Goal: Register for event/course

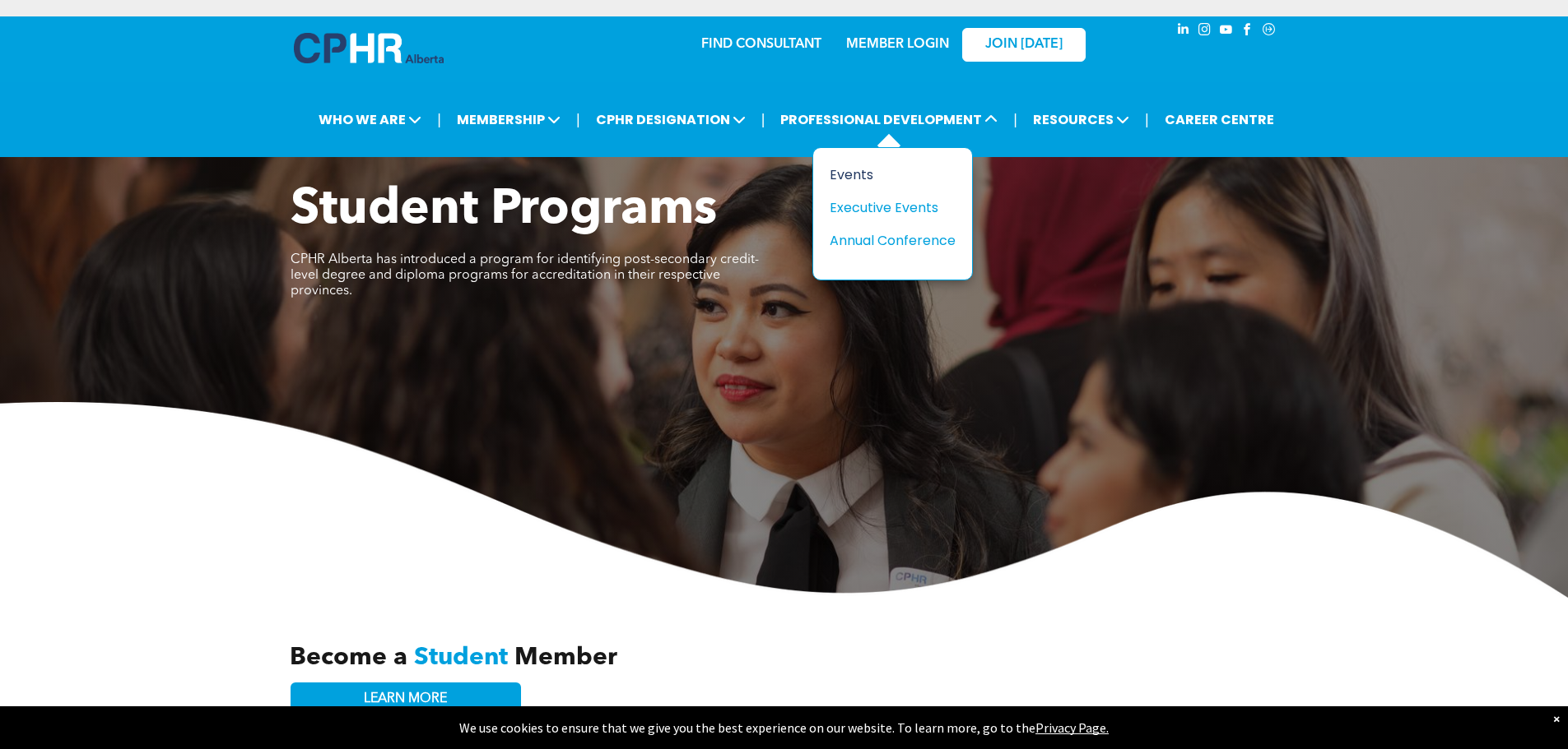
click at [856, 176] on div "Events" at bounding box center [886, 174] width 114 height 21
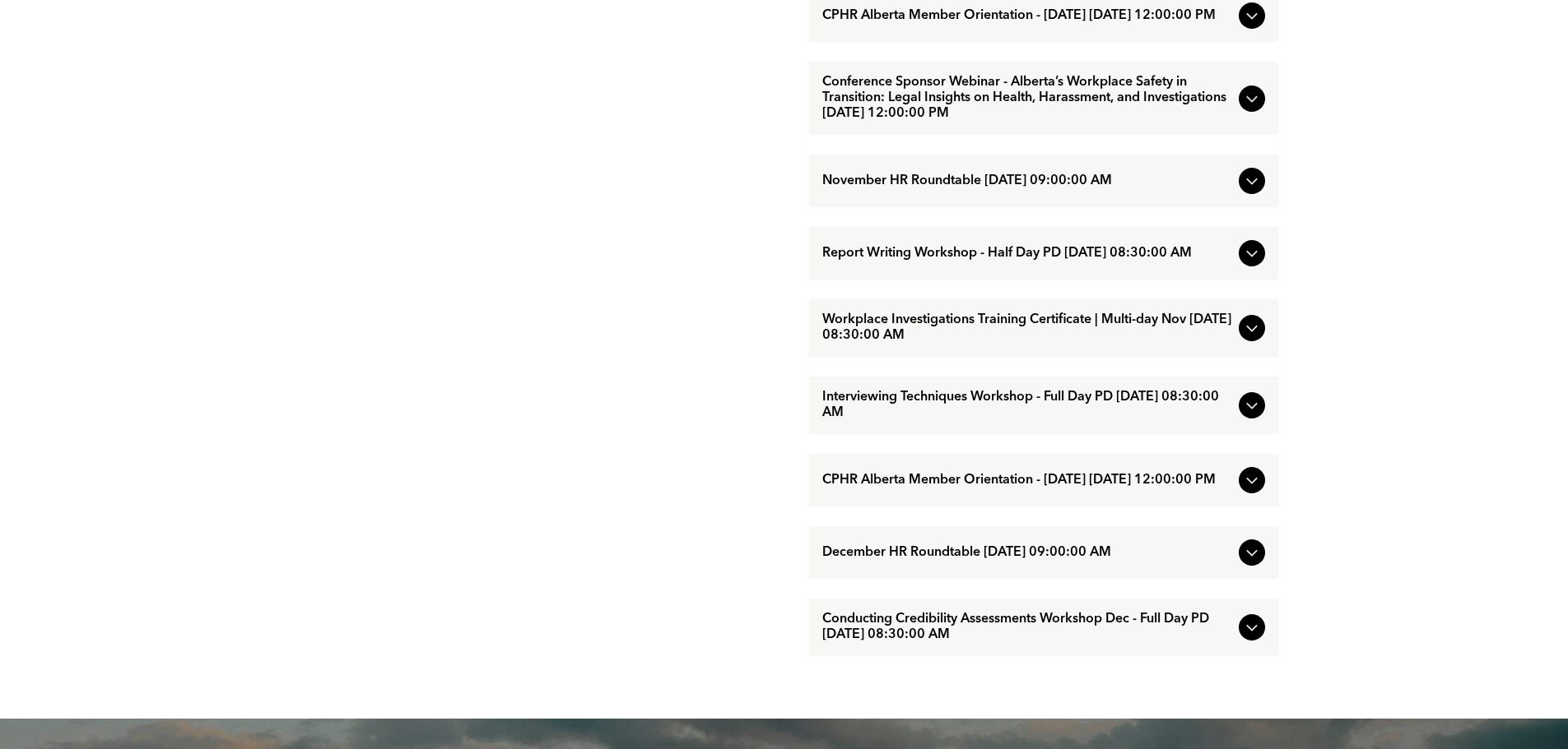
scroll to position [1563, 0]
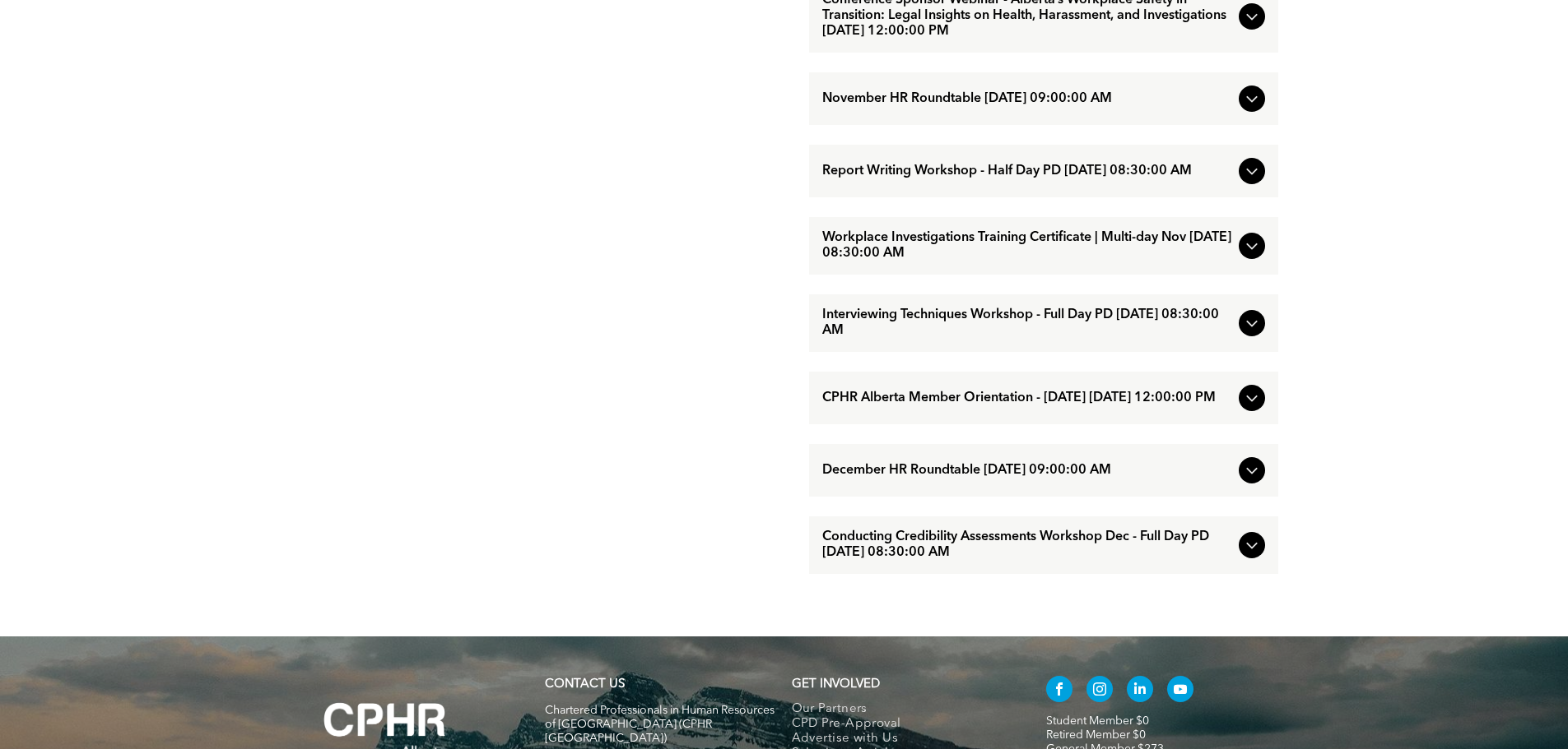
click at [1021, 262] on span "Workplace Investigations Training Certificate | Multi-day Nov [DATE] 08:30:00 AM" at bounding box center [1027, 245] width 410 height 32
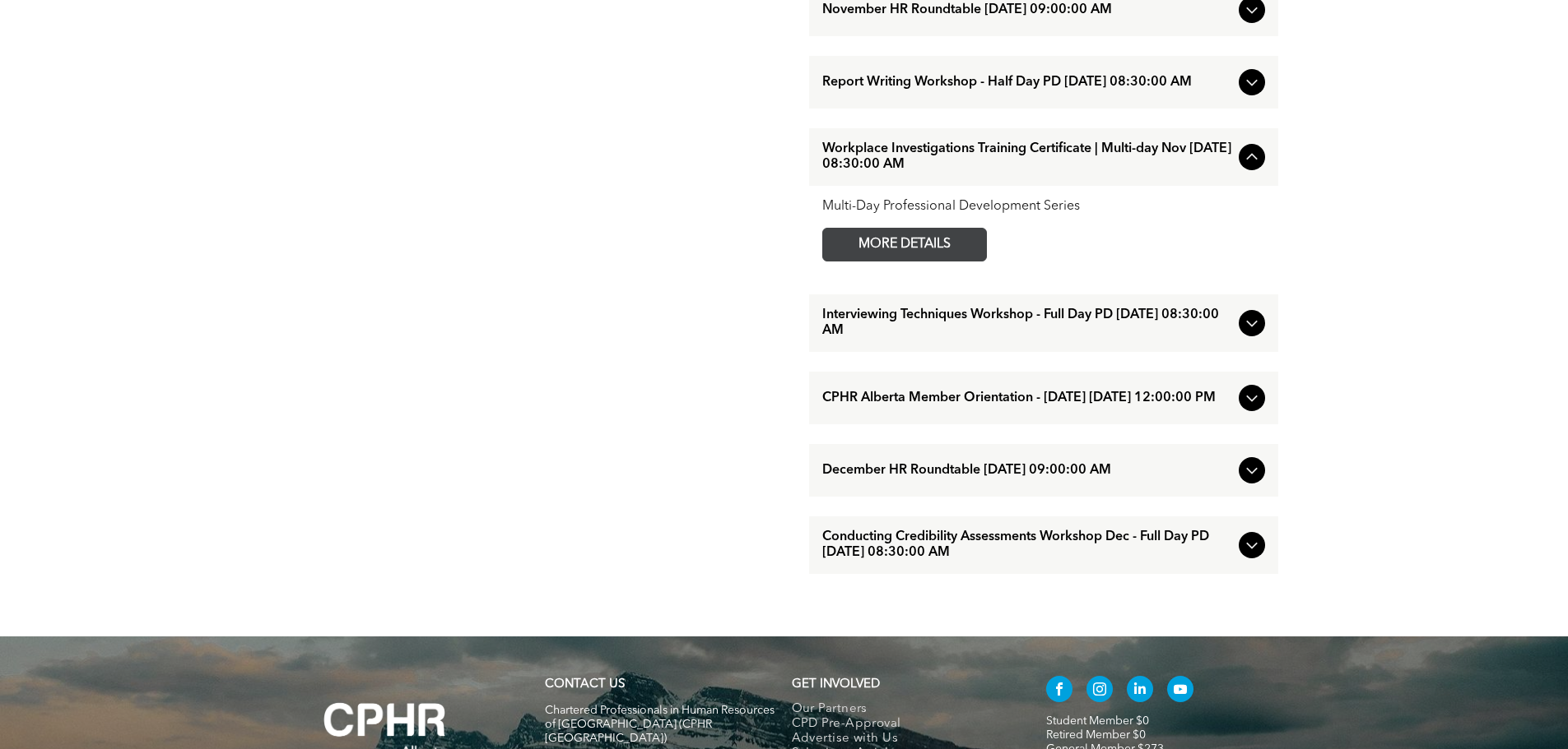
click at [916, 261] on span "MORE DETAILS" at bounding box center [905, 245] width 130 height 32
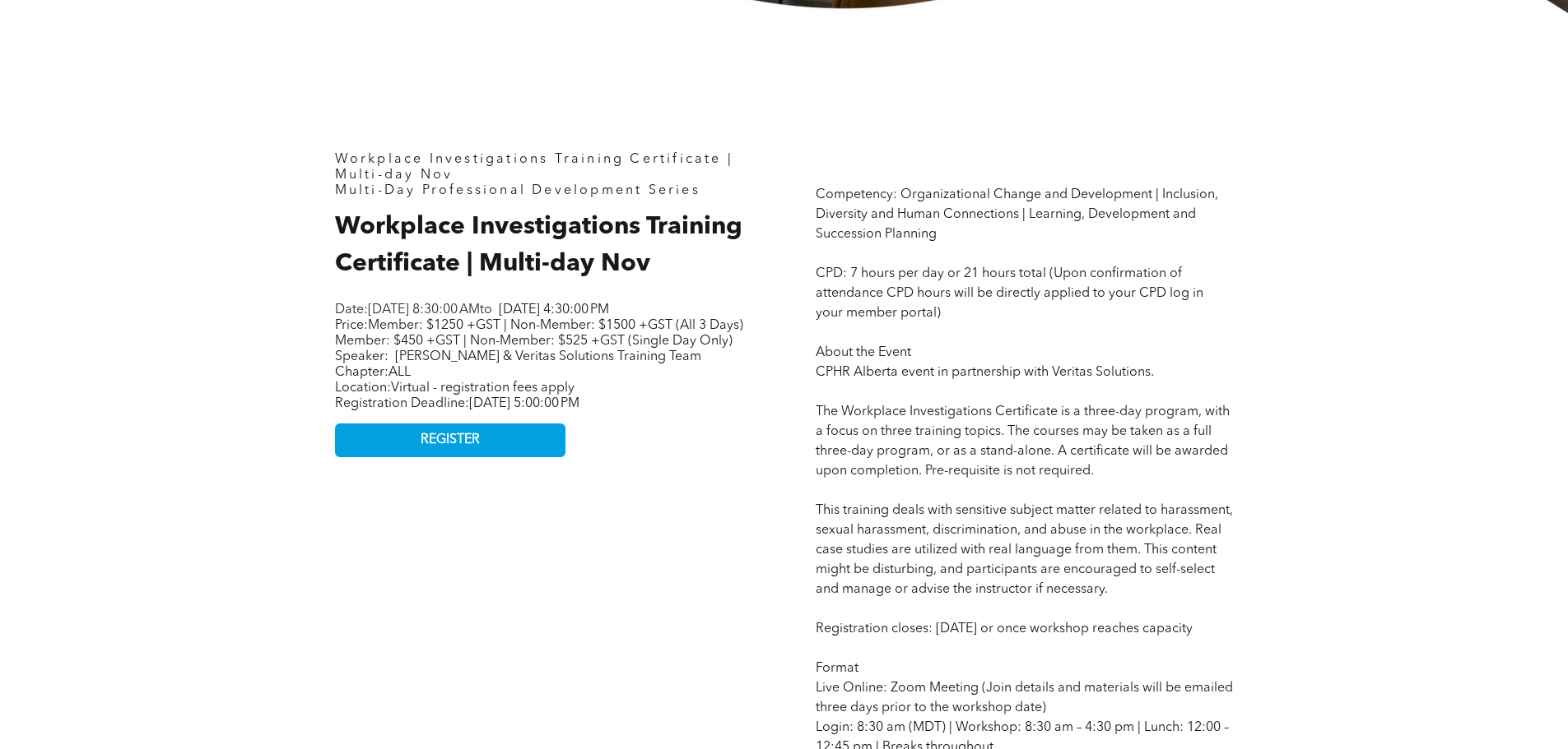
scroll to position [740, 0]
